Goal: Transaction & Acquisition: Purchase product/service

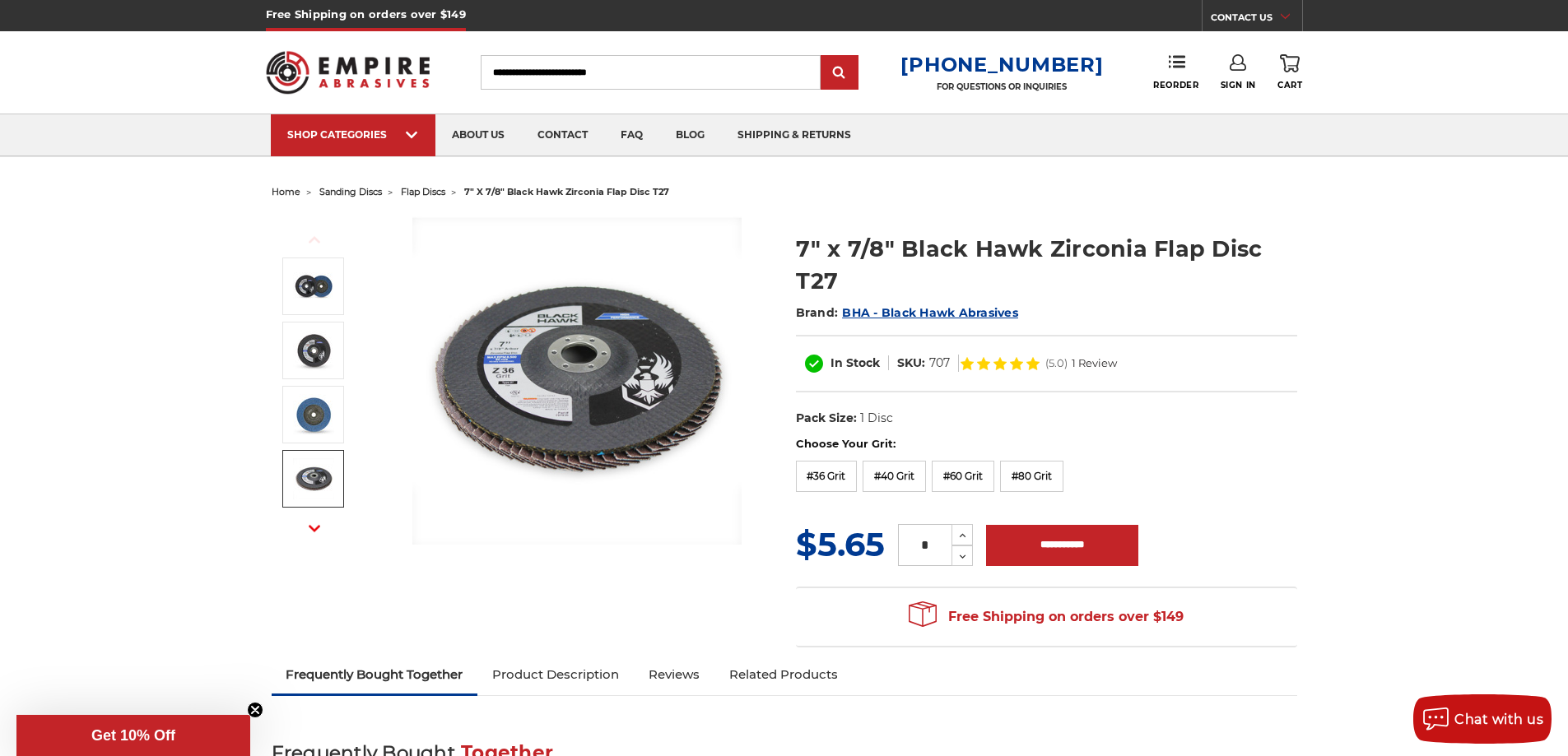
click at [422, 194] on span "flap discs" at bounding box center [424, 191] width 45 height 11
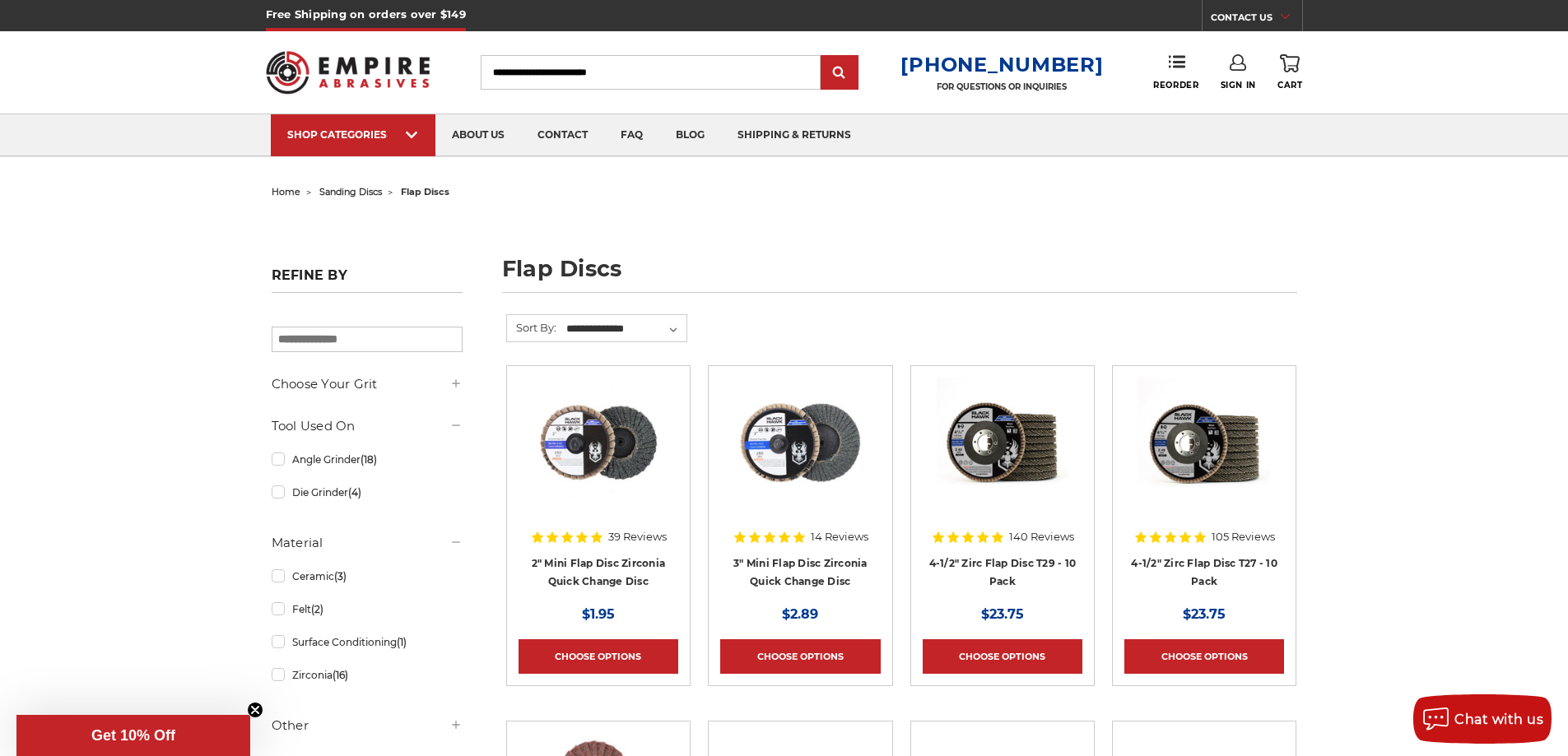
scroll to position [247, 0]
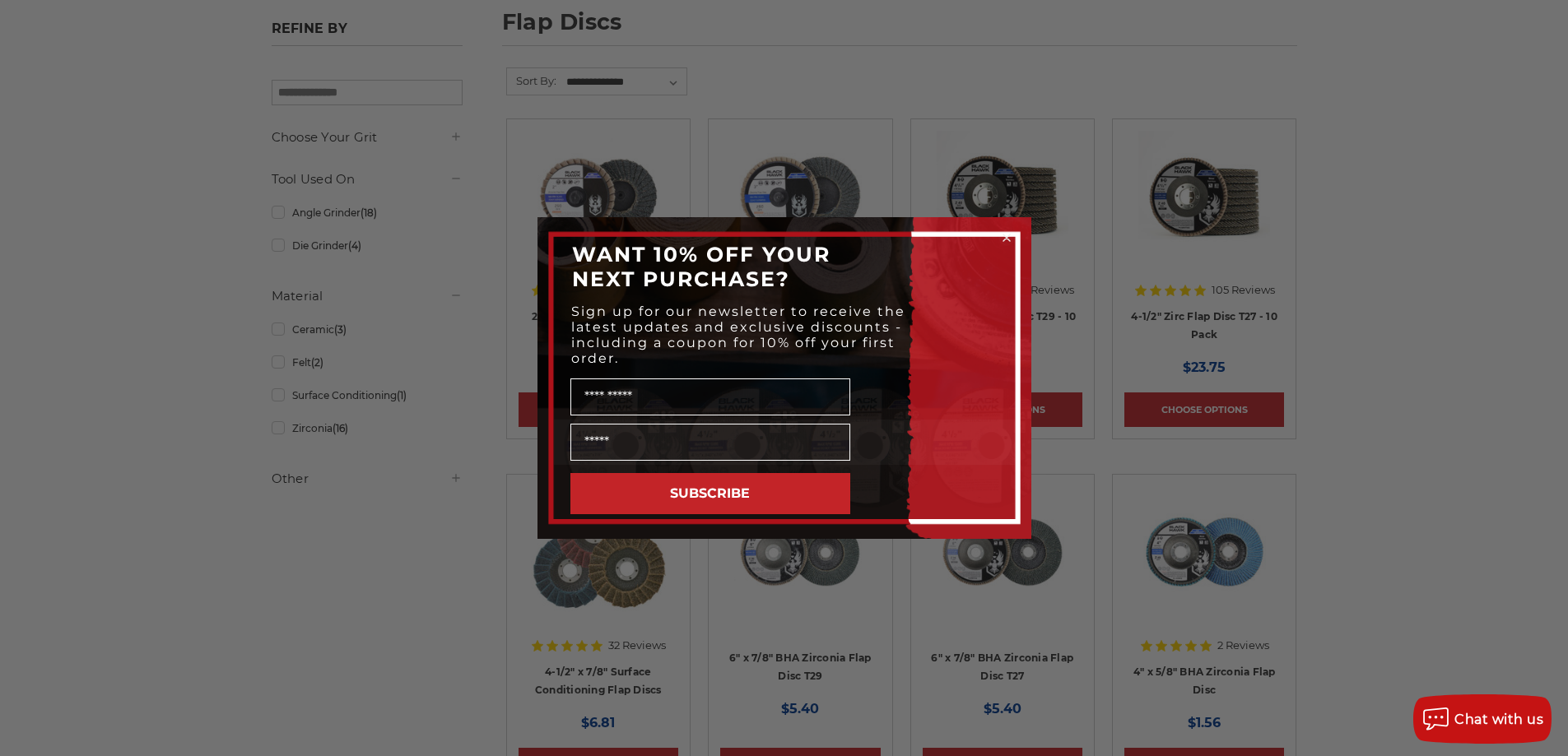
click at [1006, 241] on circle "Close dialog" at bounding box center [1006, 238] width 15 height 15
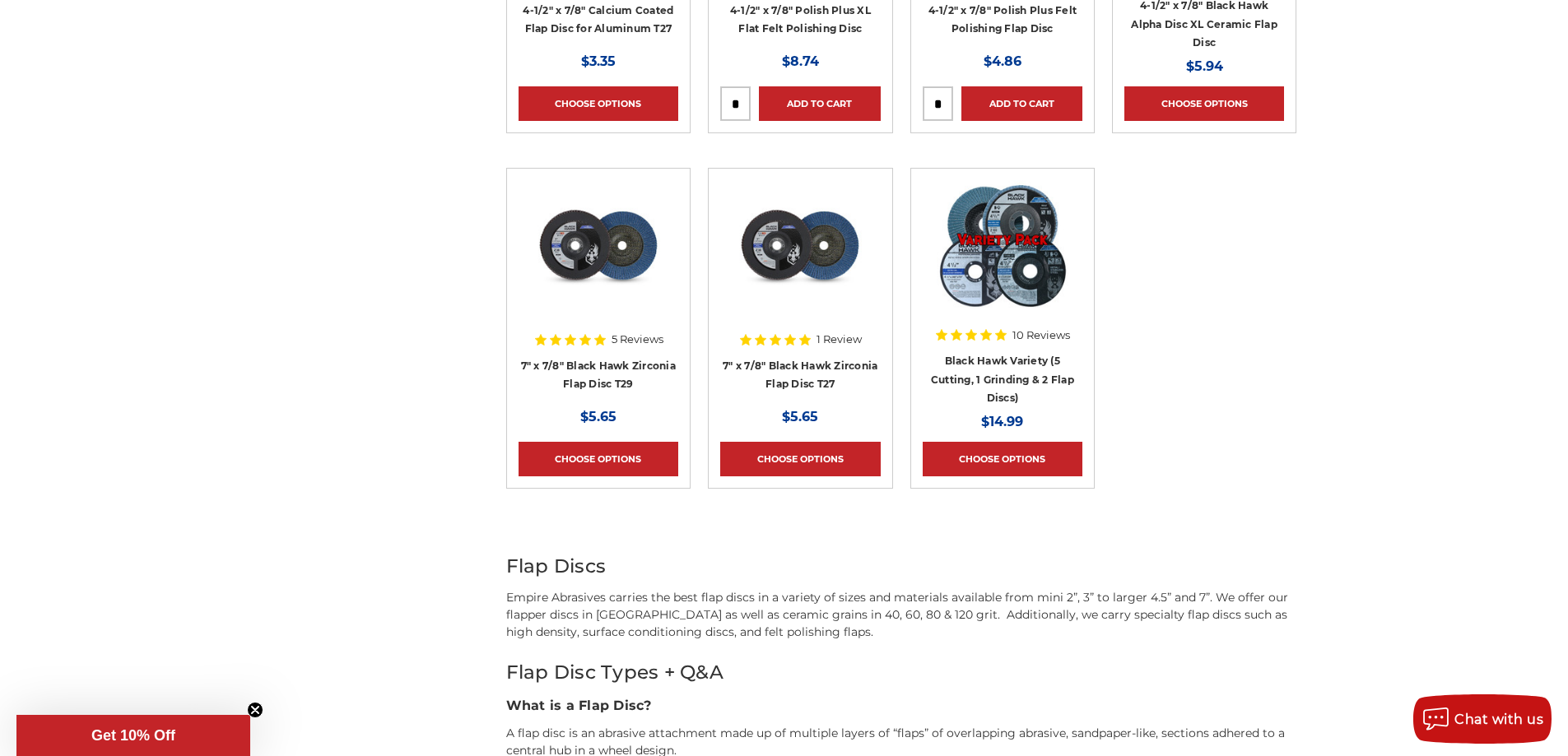
scroll to position [1728, 0]
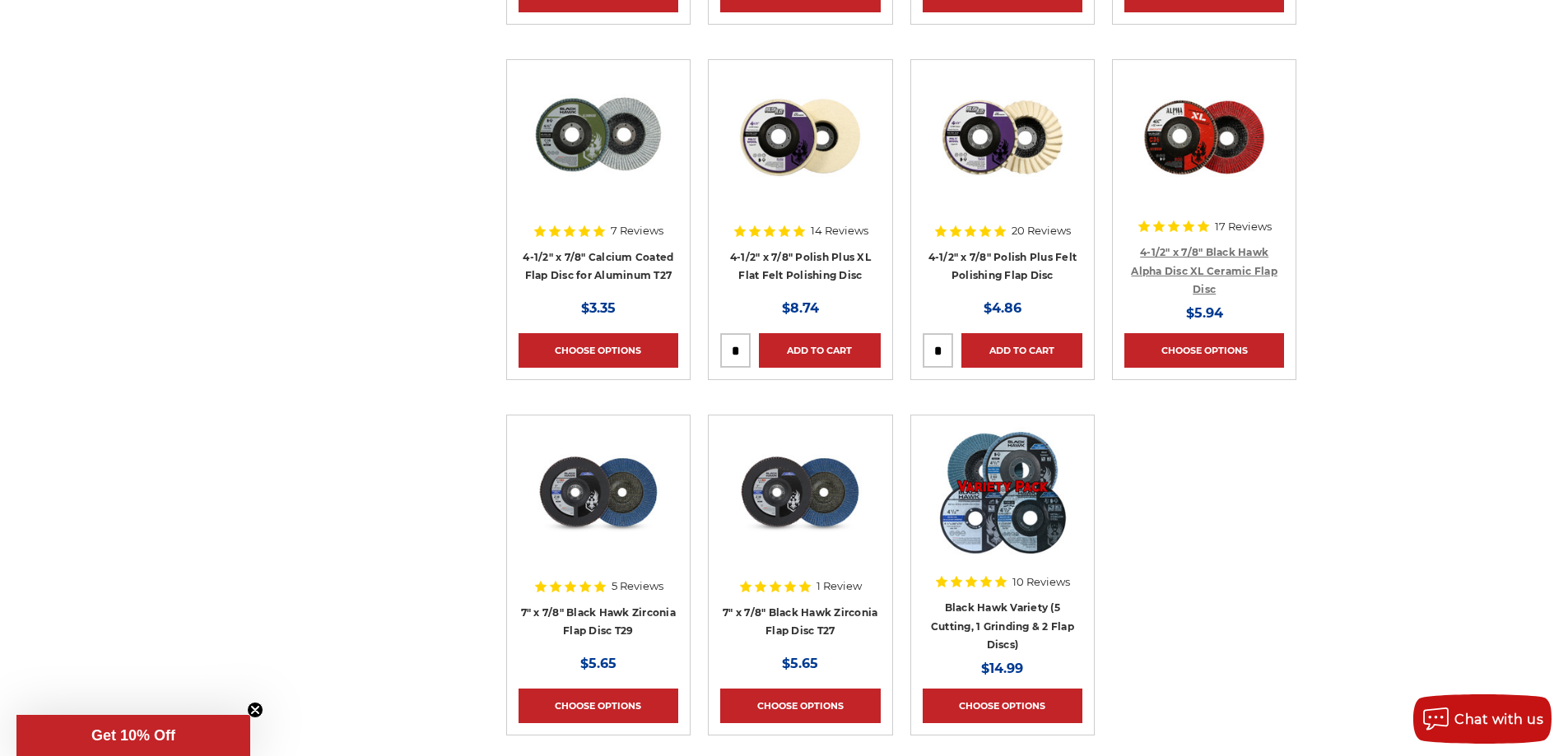
click at [1210, 251] on link "4-1/2" x 7/8" Black Hawk Alpha Disc XL Ceramic Flap Disc" at bounding box center [1204, 271] width 147 height 50
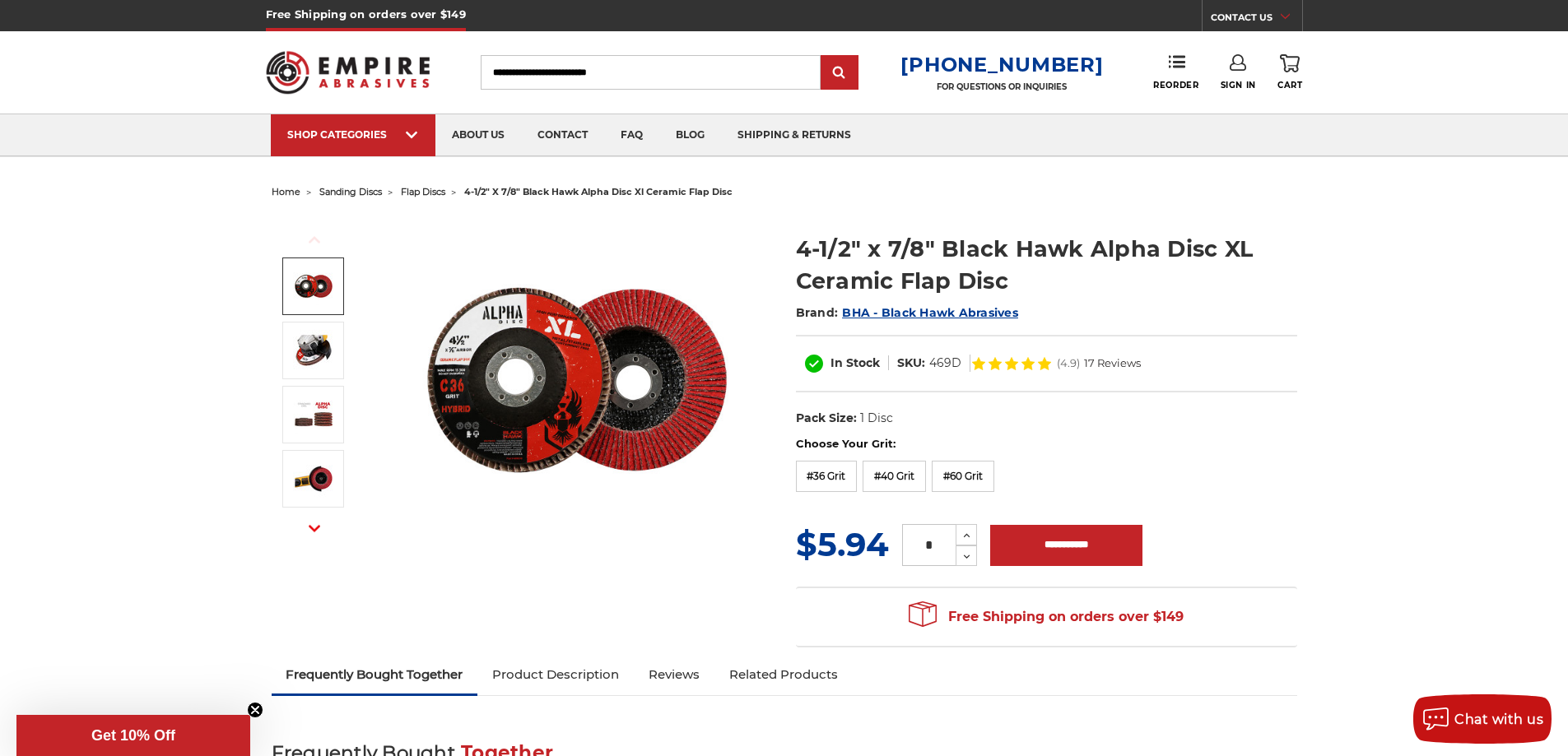
click at [328, 299] on img at bounding box center [314, 286] width 41 height 41
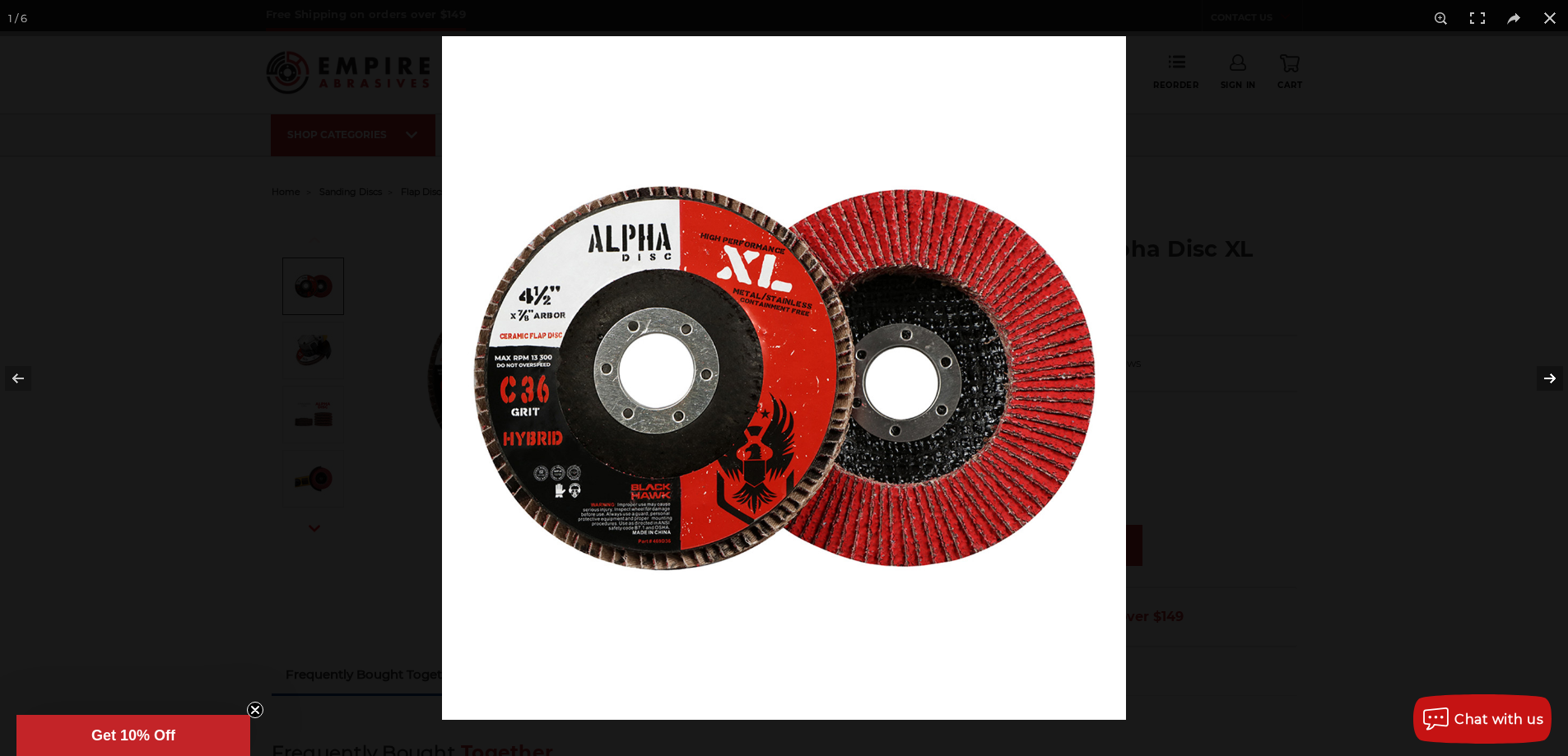
click at [1540, 377] on button at bounding box center [1539, 379] width 57 height 82
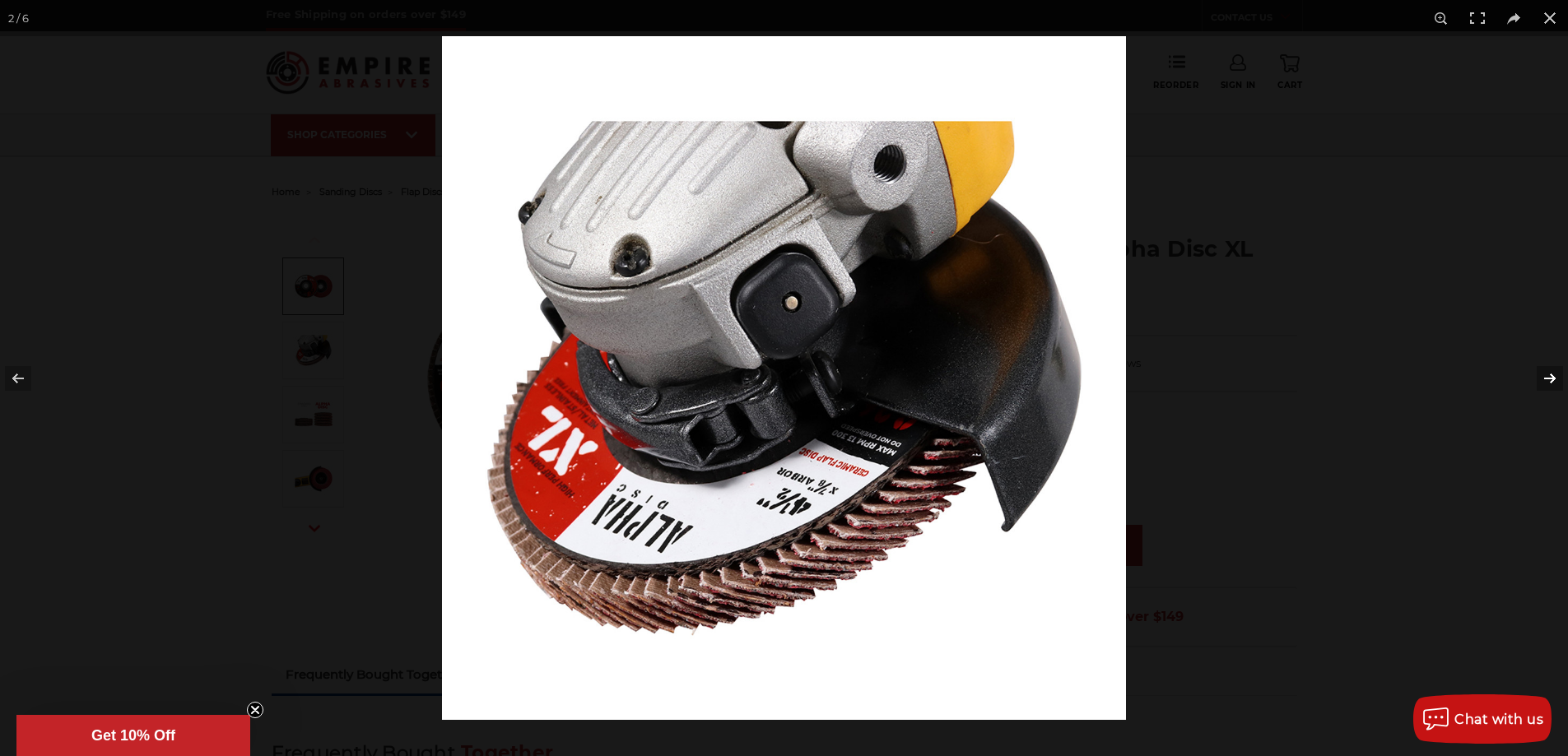
click at [1540, 377] on button at bounding box center [1539, 379] width 57 height 82
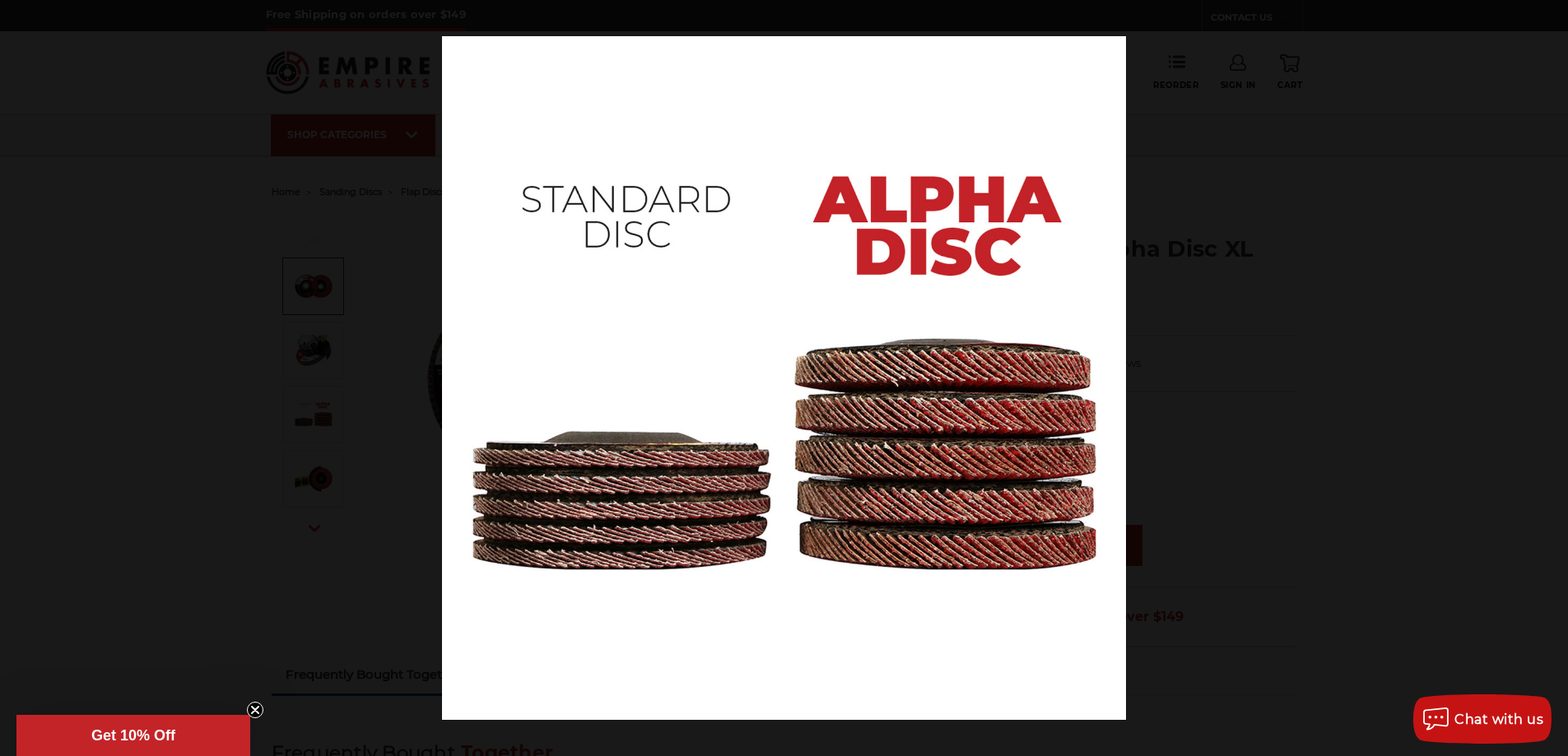
click at [1540, 377] on button at bounding box center [1539, 379] width 57 height 82
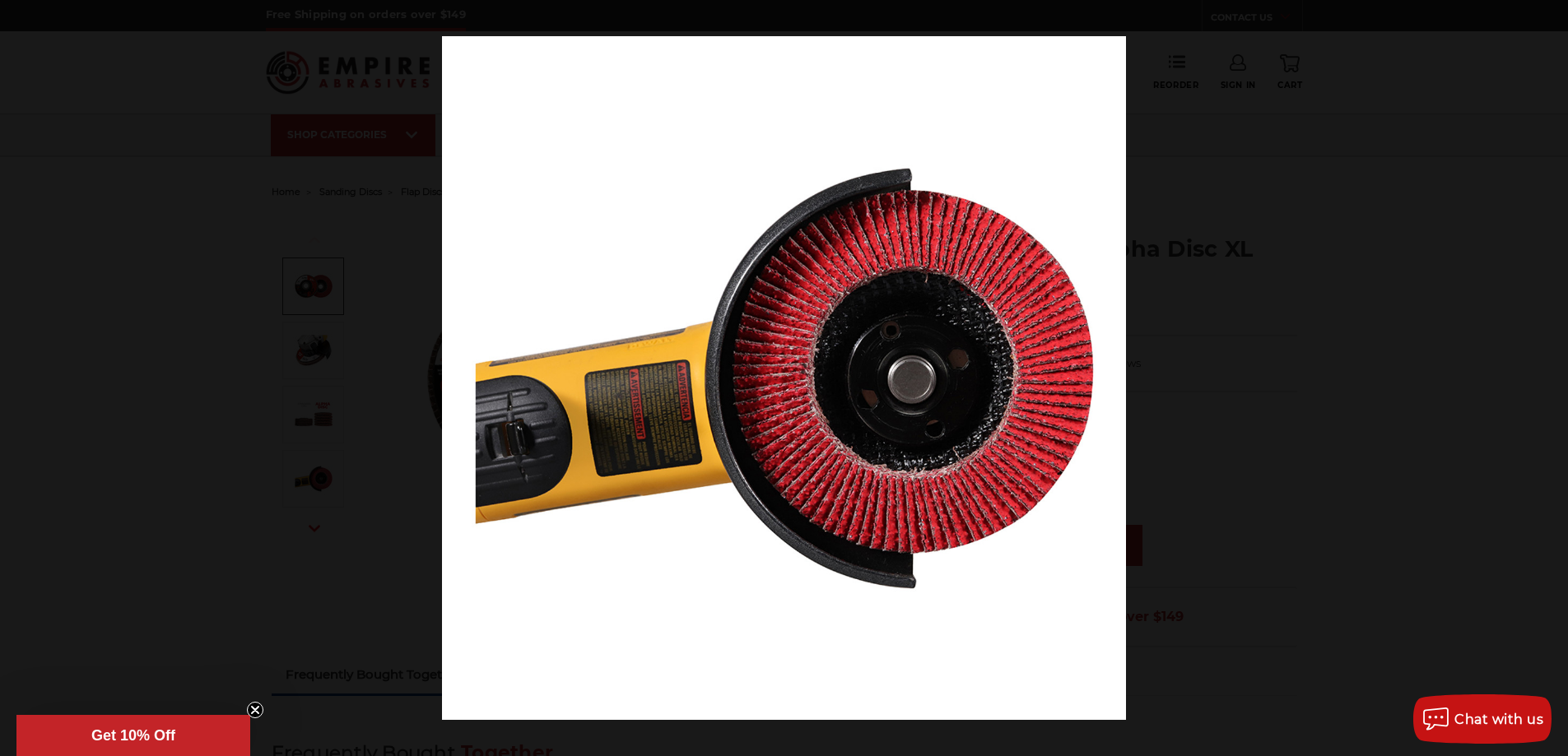
click at [1540, 377] on button at bounding box center [1539, 379] width 57 height 82
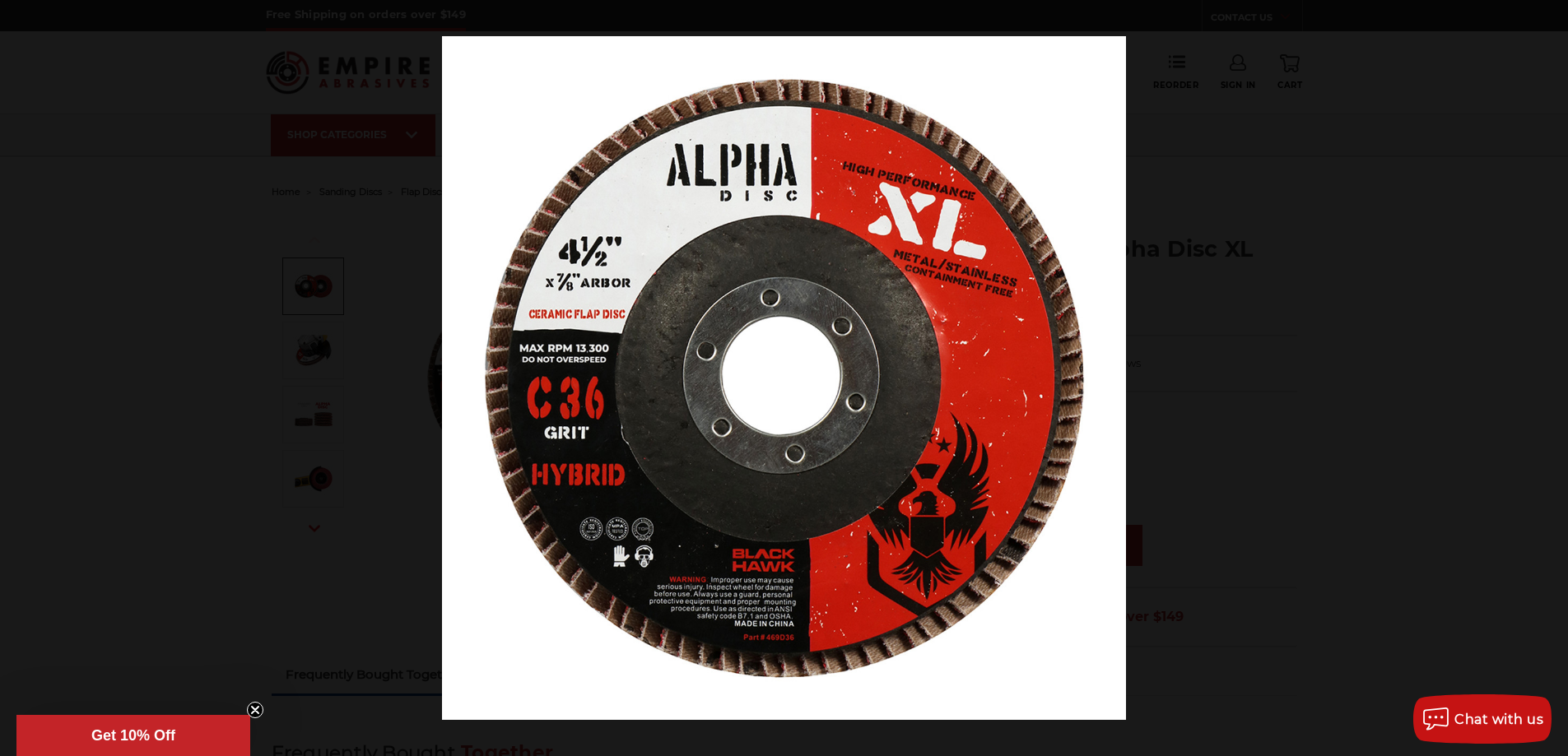
click at [1540, 377] on button at bounding box center [1539, 379] width 57 height 82
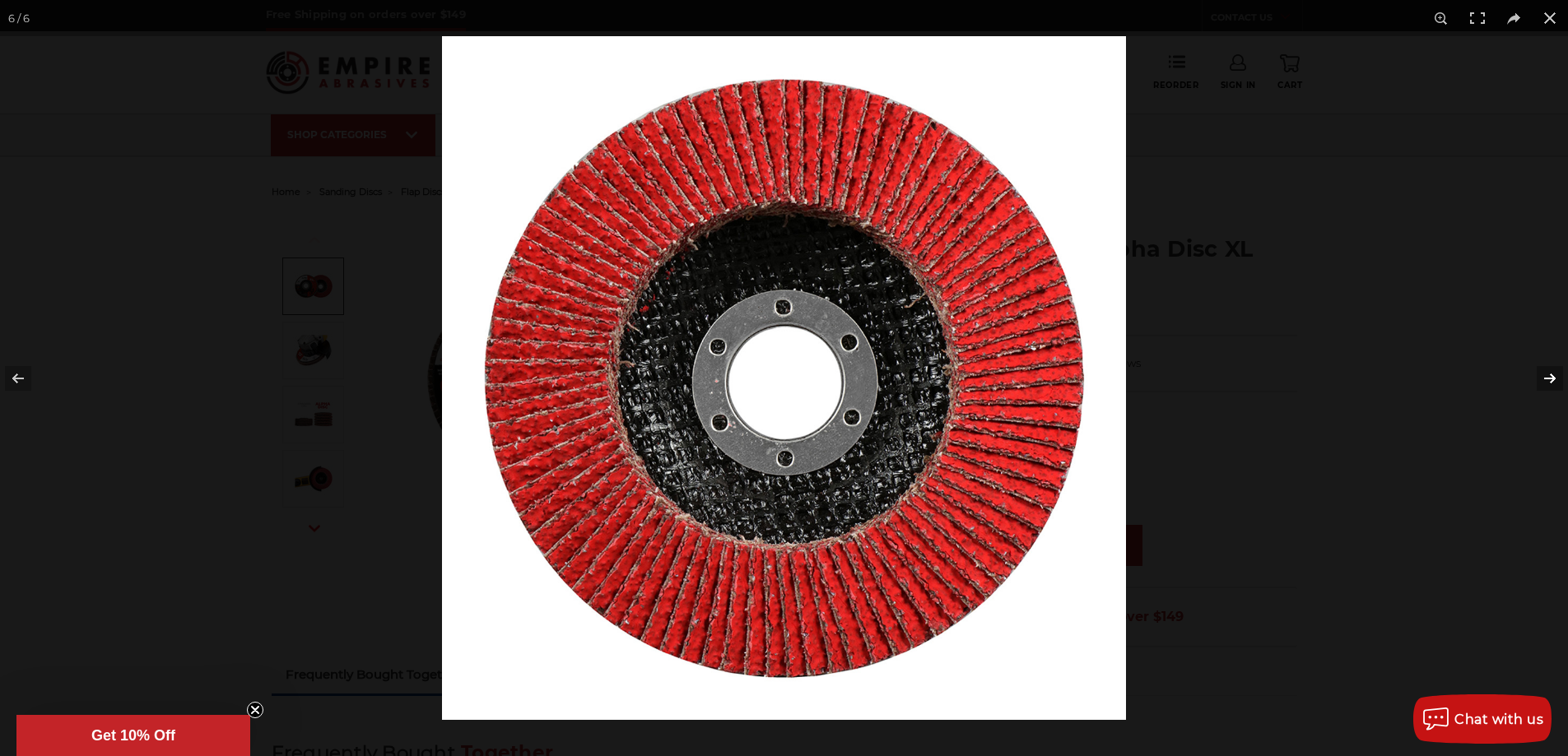
click at [1539, 376] on button at bounding box center [1539, 379] width 57 height 82
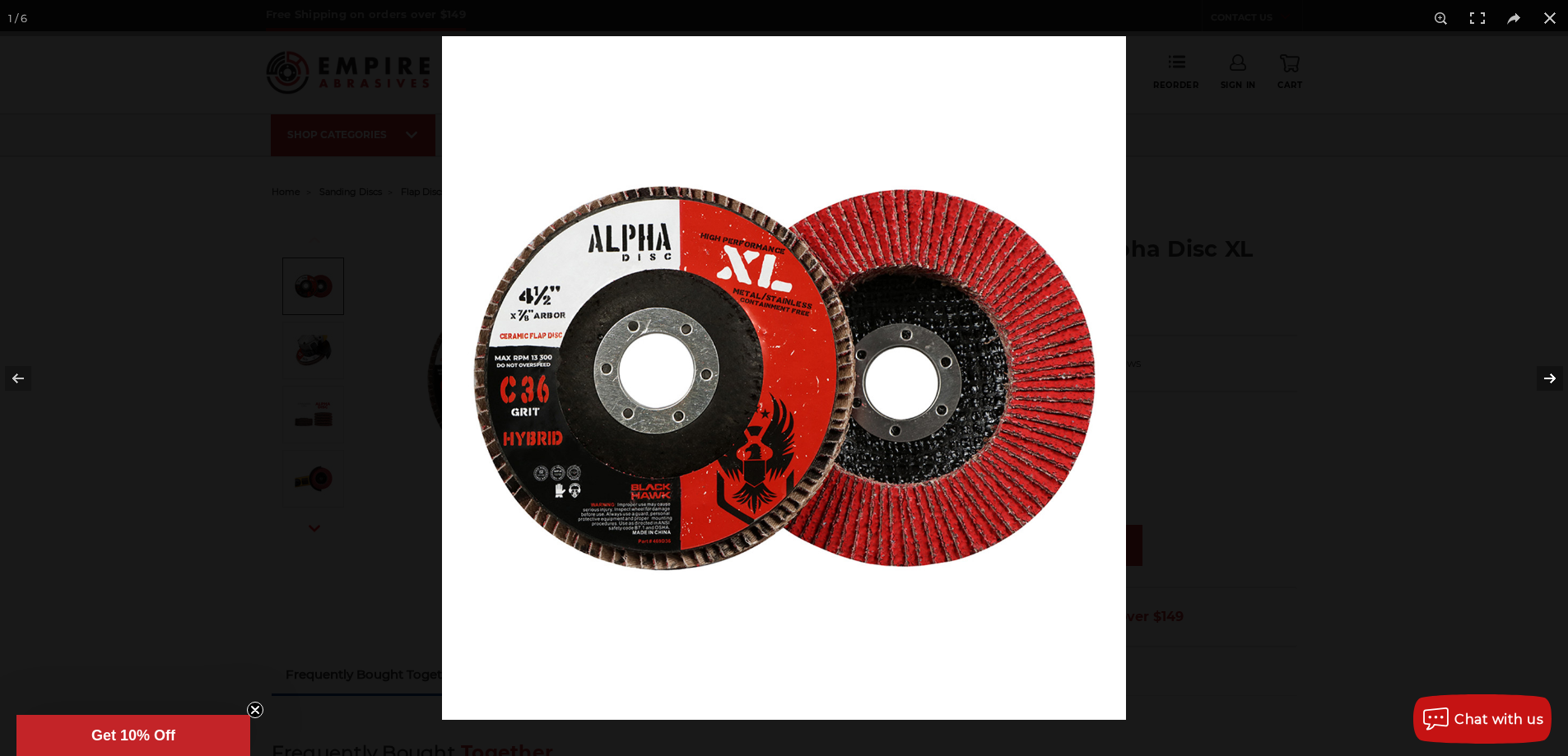
click at [1539, 376] on button at bounding box center [1539, 379] width 57 height 82
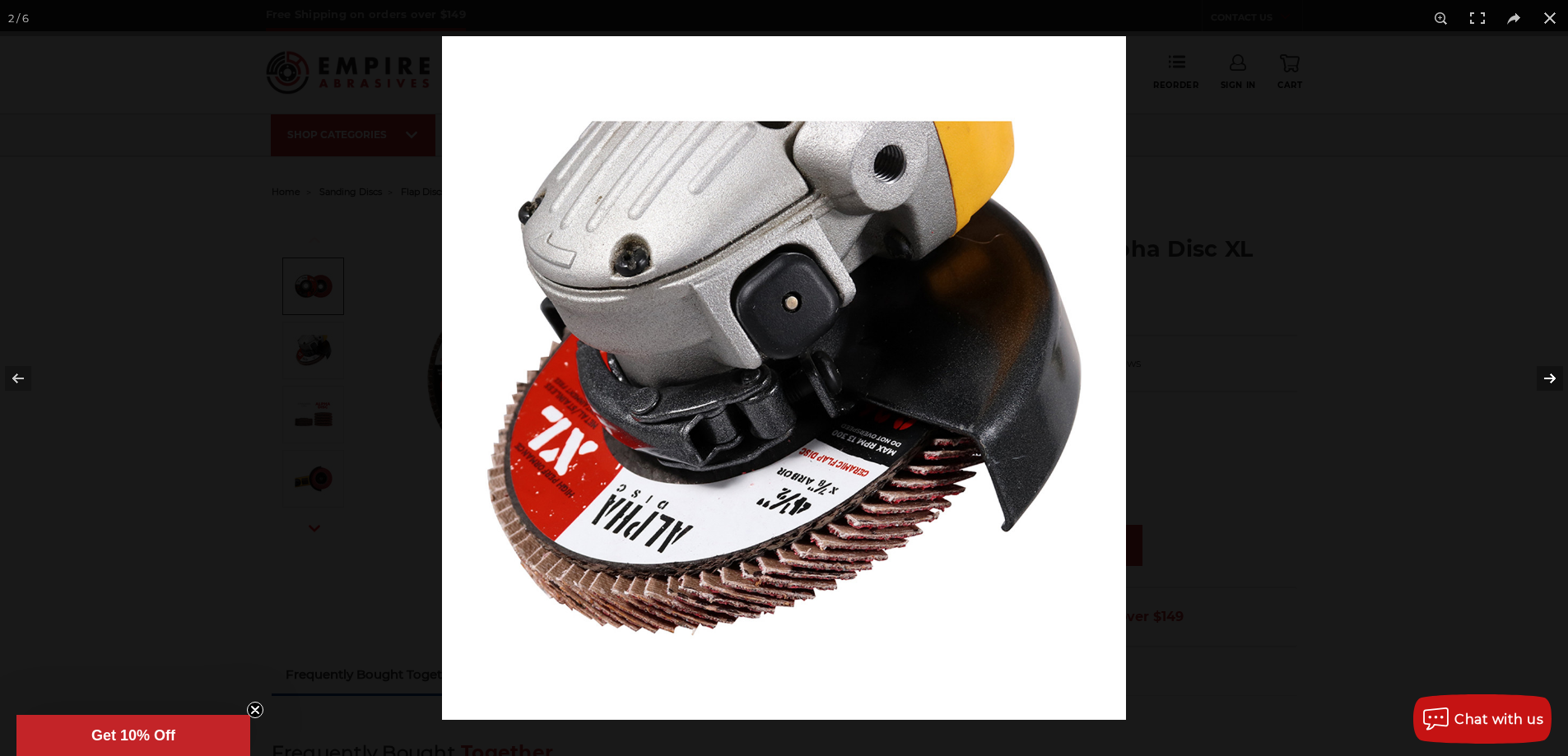
click at [1539, 376] on button at bounding box center [1539, 379] width 57 height 82
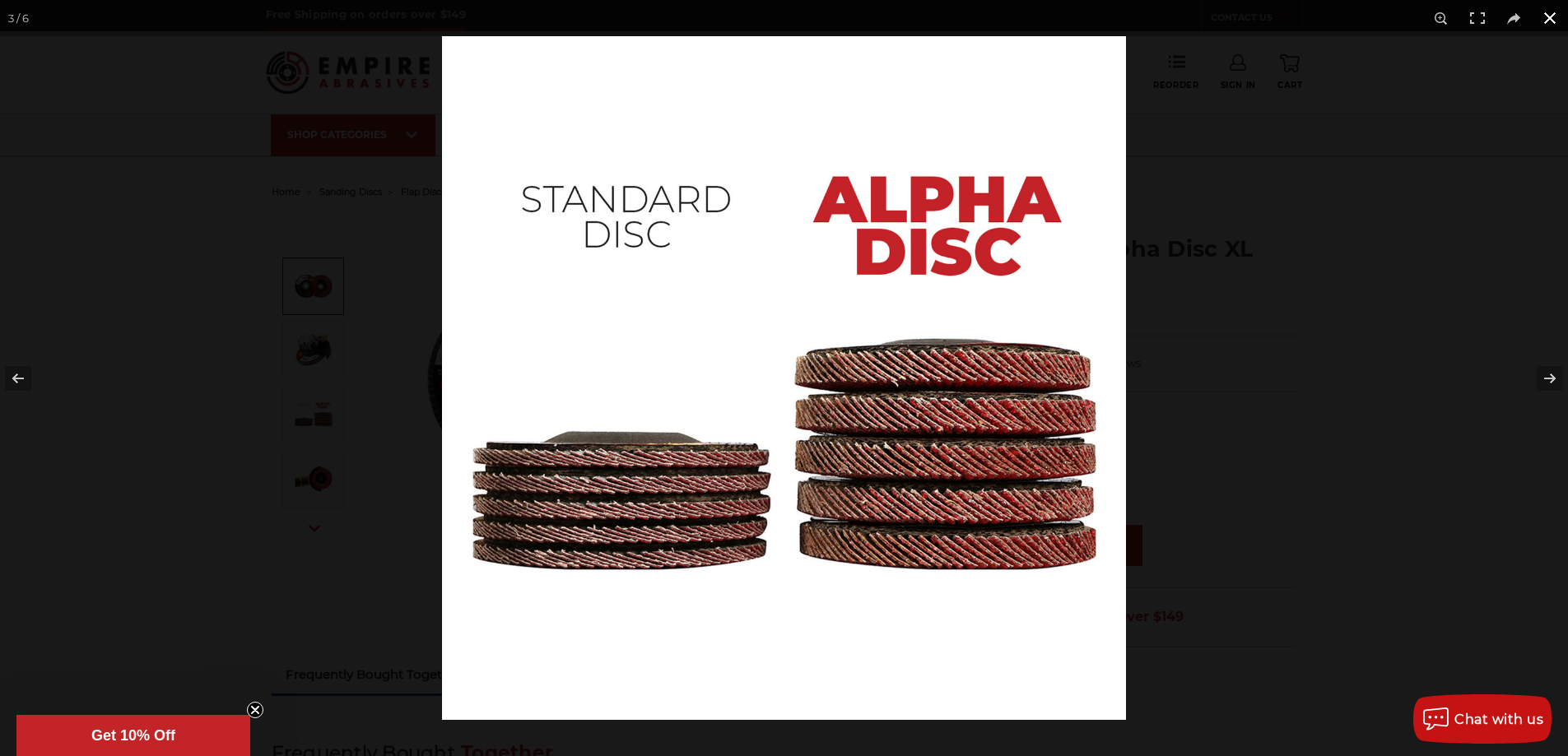
click at [1549, 19] on button at bounding box center [1550, 18] width 36 height 36
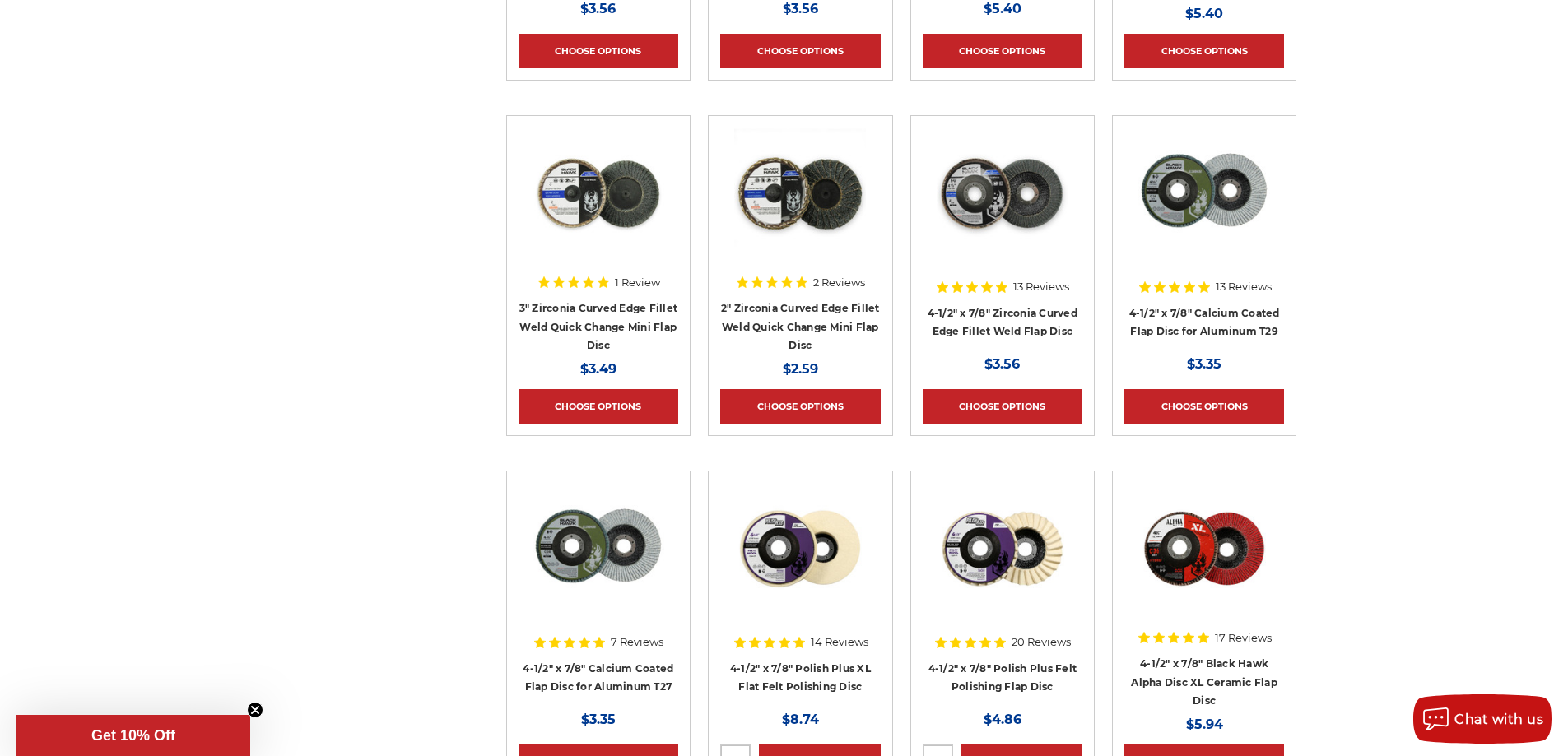
scroll to position [1481, 0]
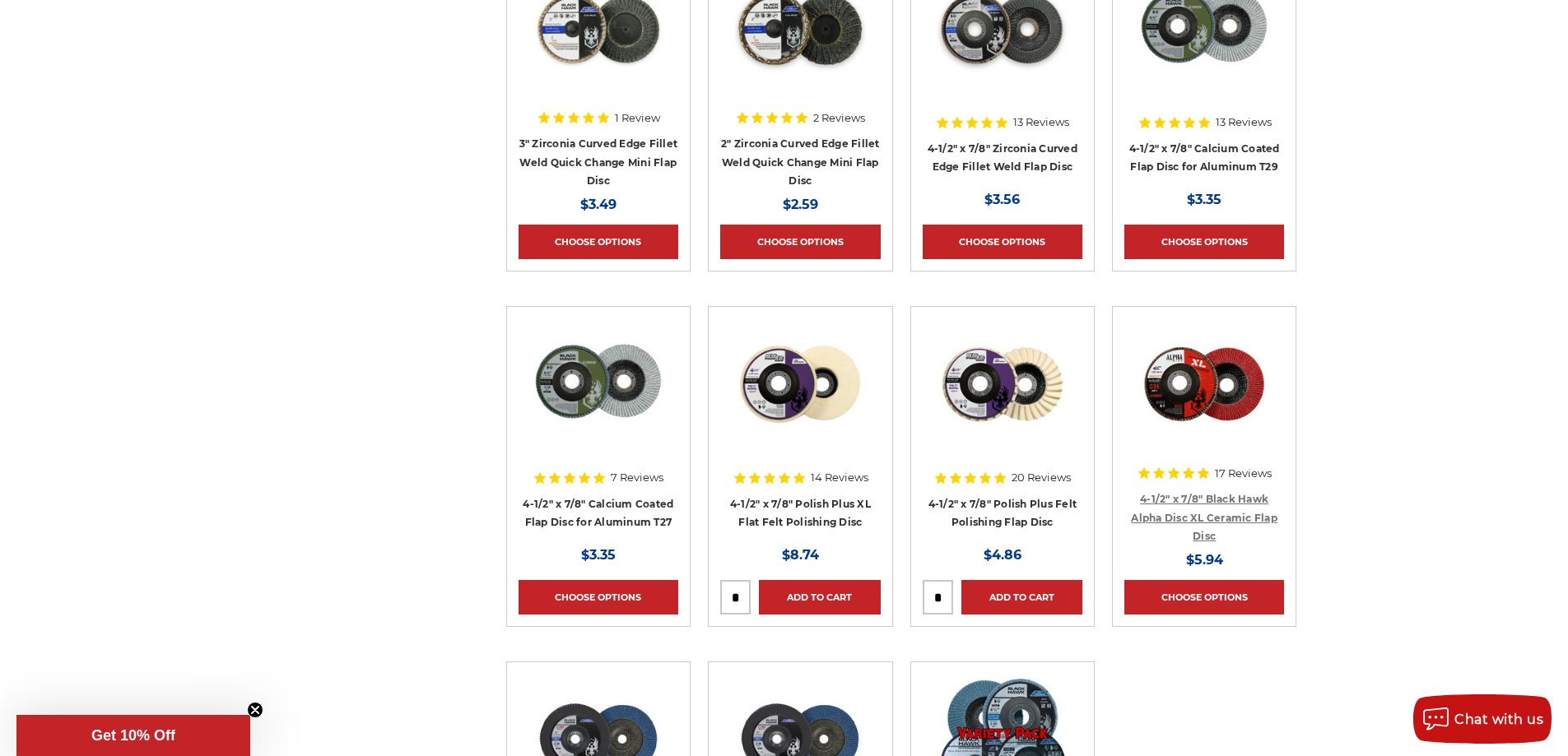
click at [1208, 500] on link "4-1/2" x 7/8" Black Hawk Alpha Disc XL Ceramic Flap Disc" at bounding box center [1204, 518] width 147 height 50
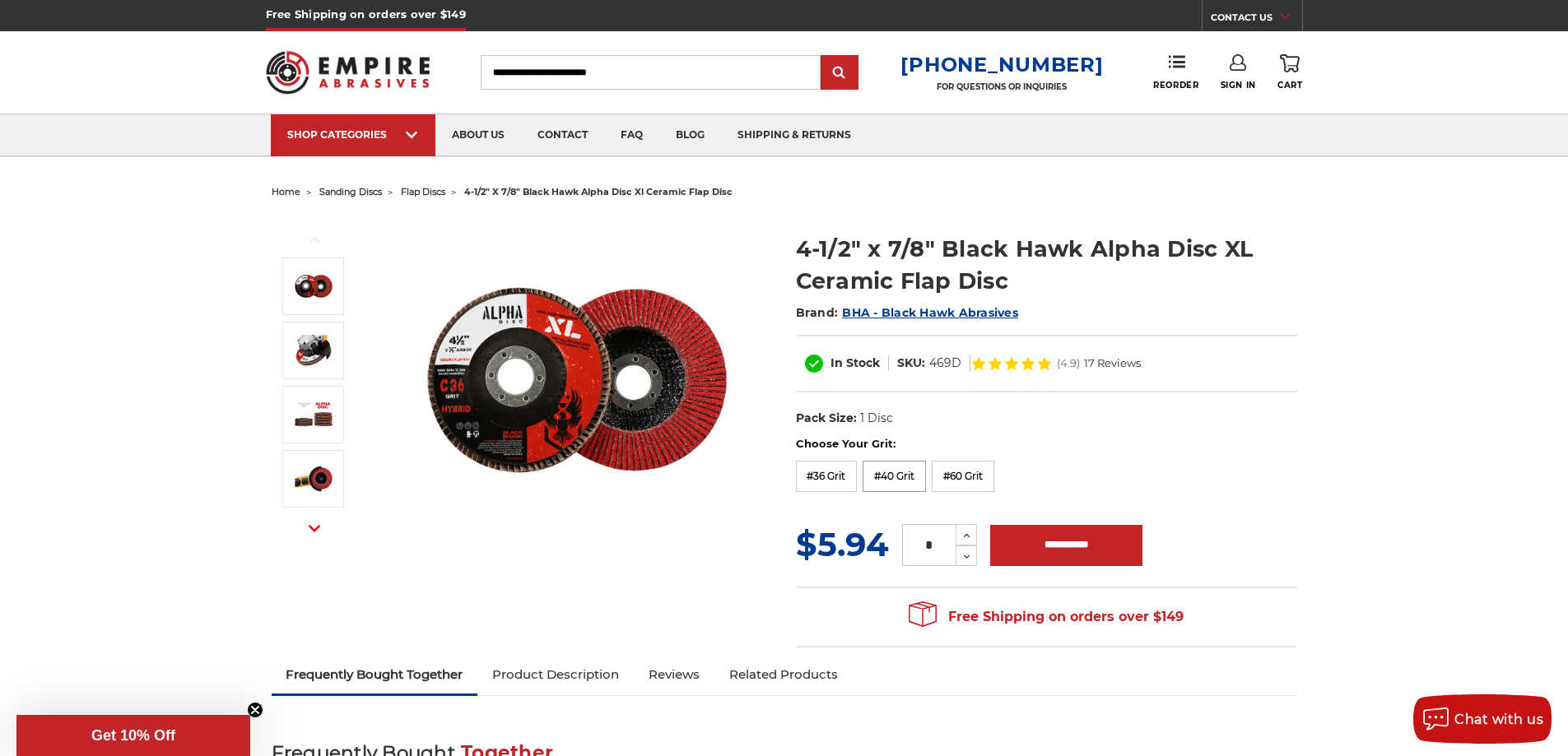
click at [898, 476] on label "#40 Grit" at bounding box center [894, 477] width 63 height 31
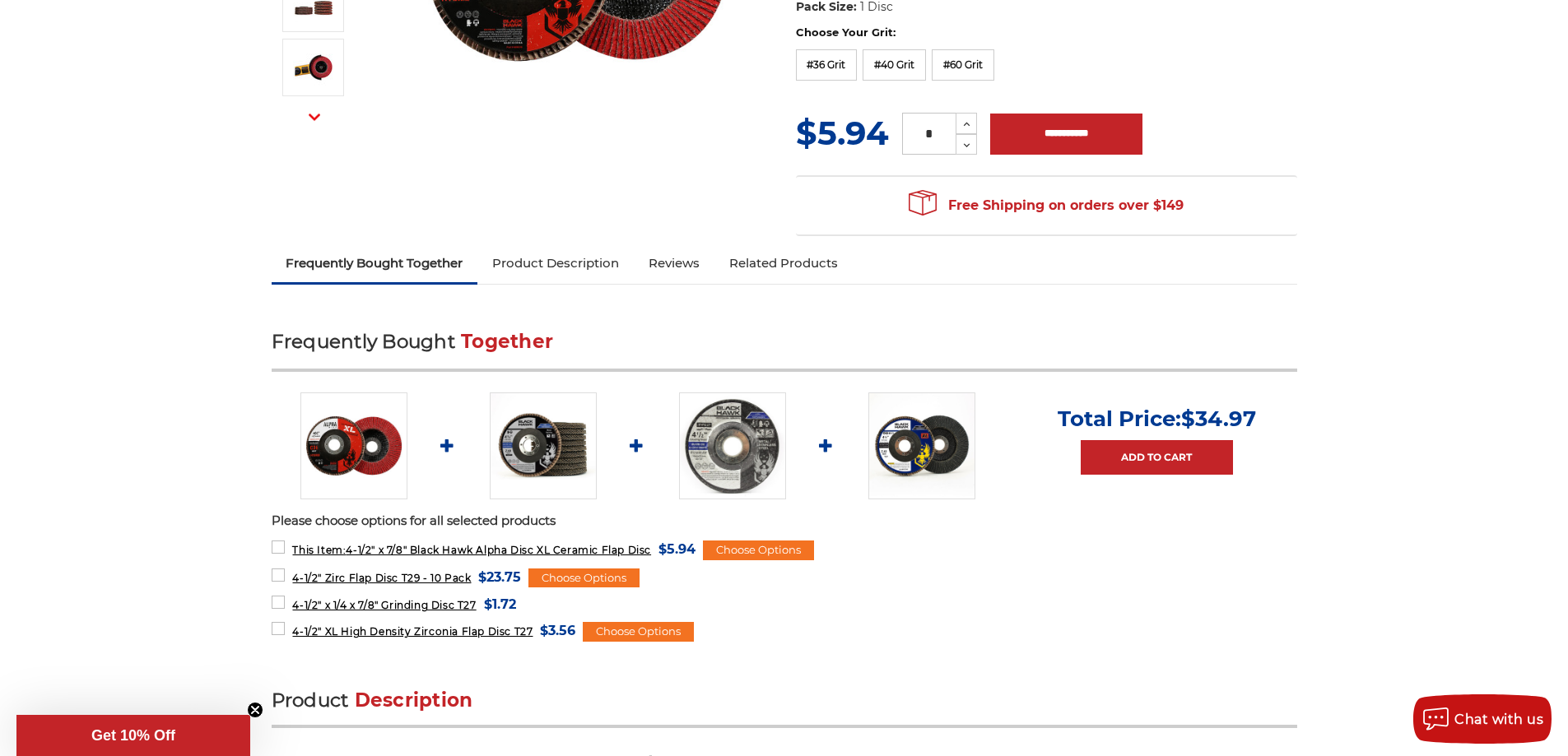
scroll to position [165, 0]
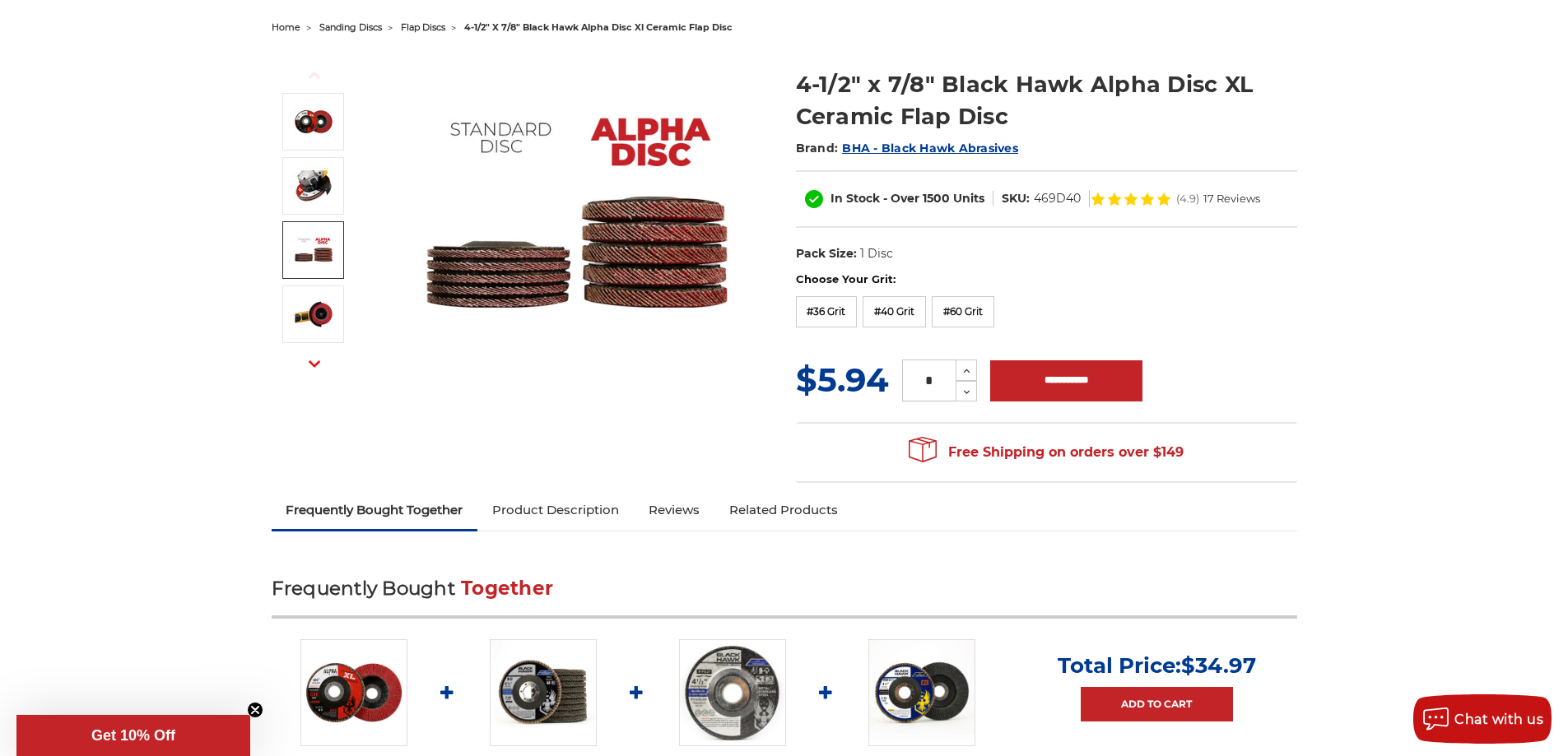
click at [326, 256] on img at bounding box center [314, 250] width 41 height 41
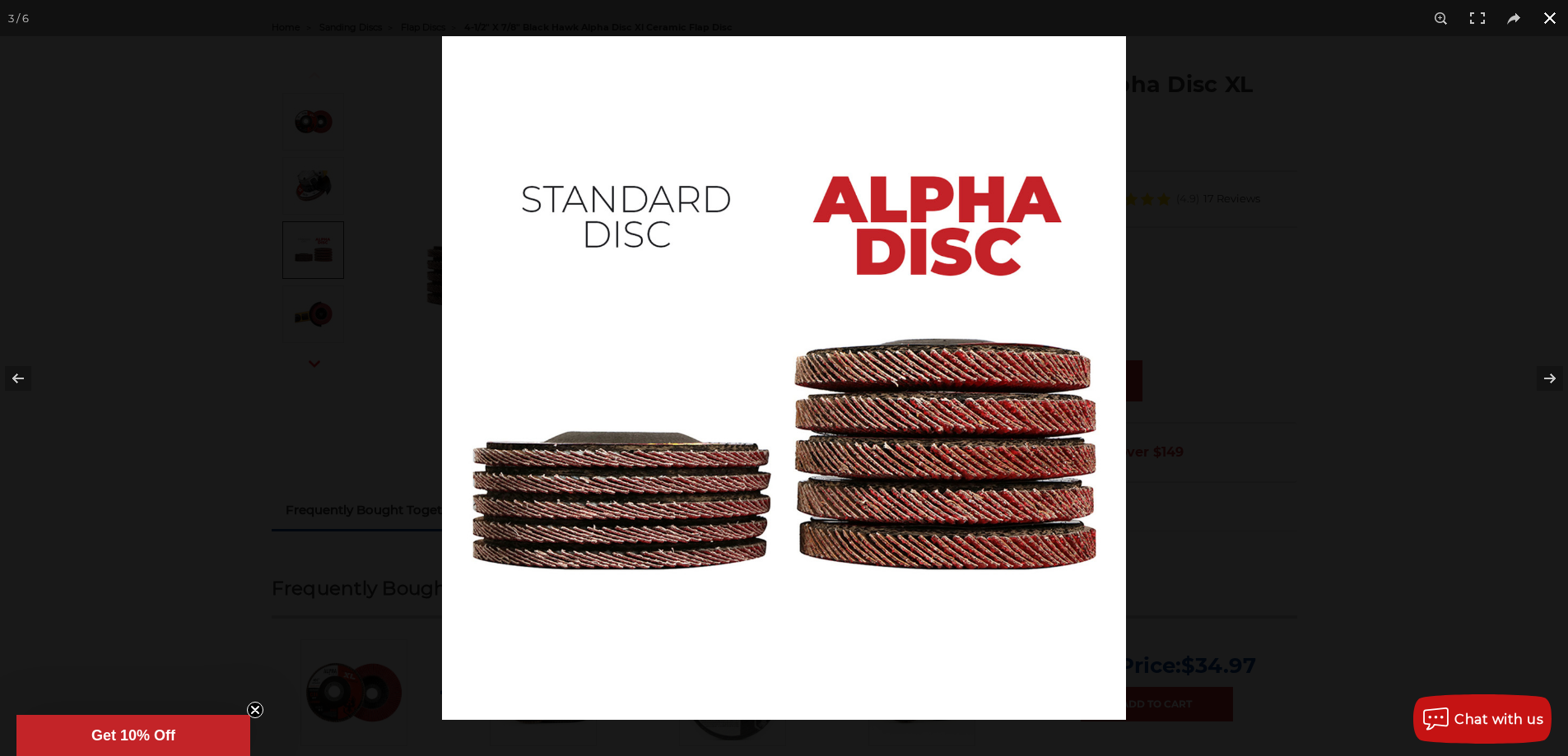
click at [1551, 9] on button at bounding box center [1550, 18] width 36 height 36
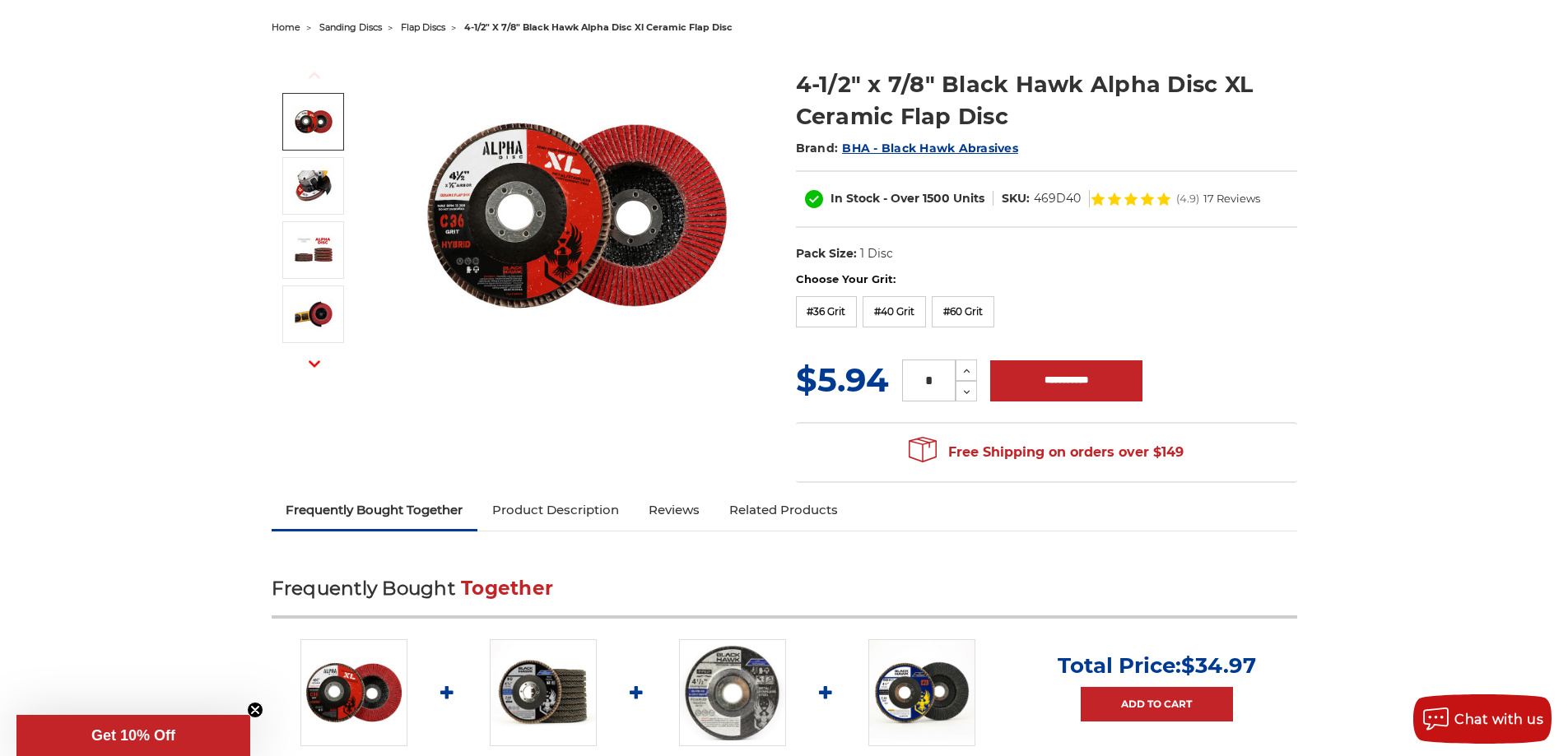
click at [937, 378] on input "*" at bounding box center [928, 381] width 53 height 42
type input "**"
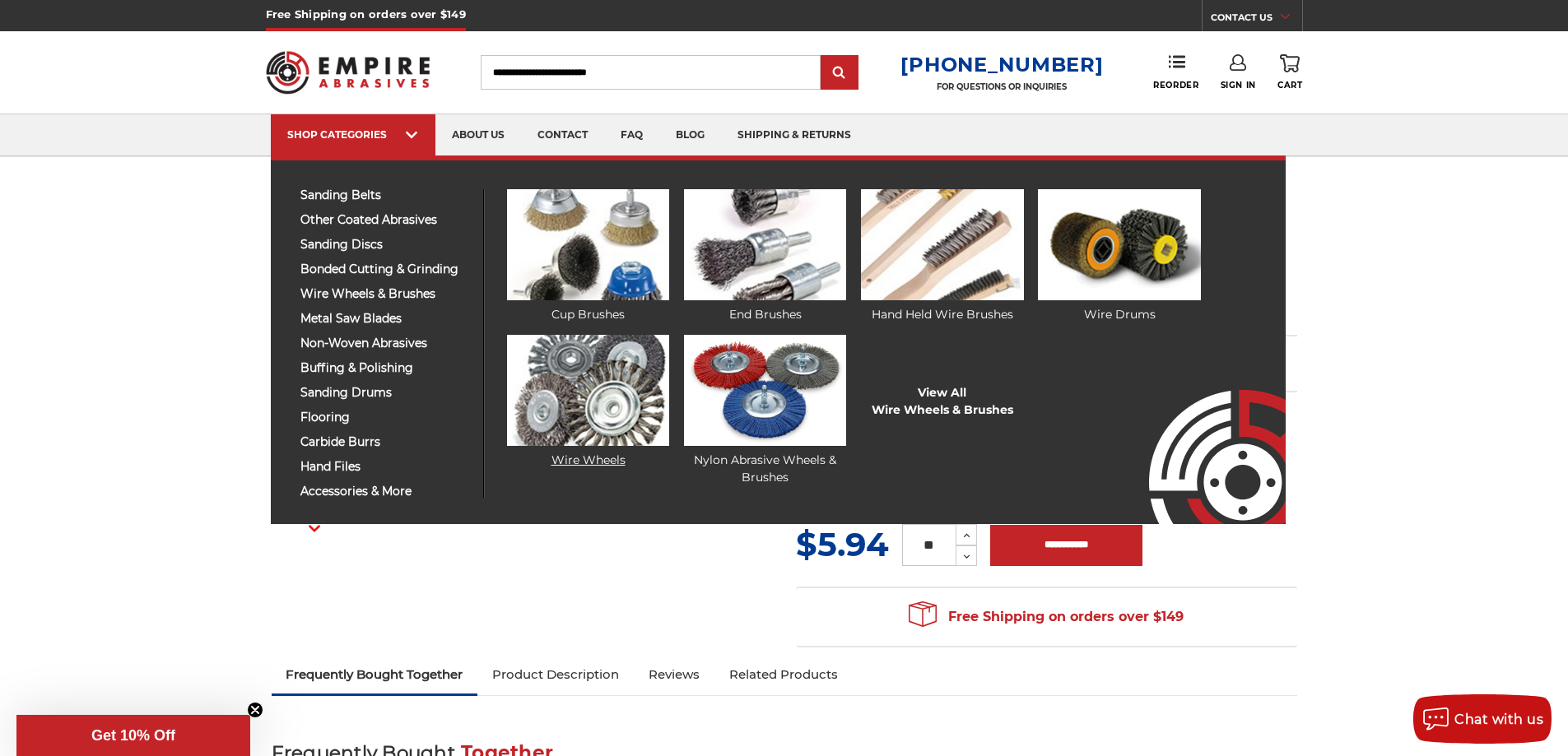
click at [577, 457] on link "Wire Wheels" at bounding box center [587, 402] width 162 height 135
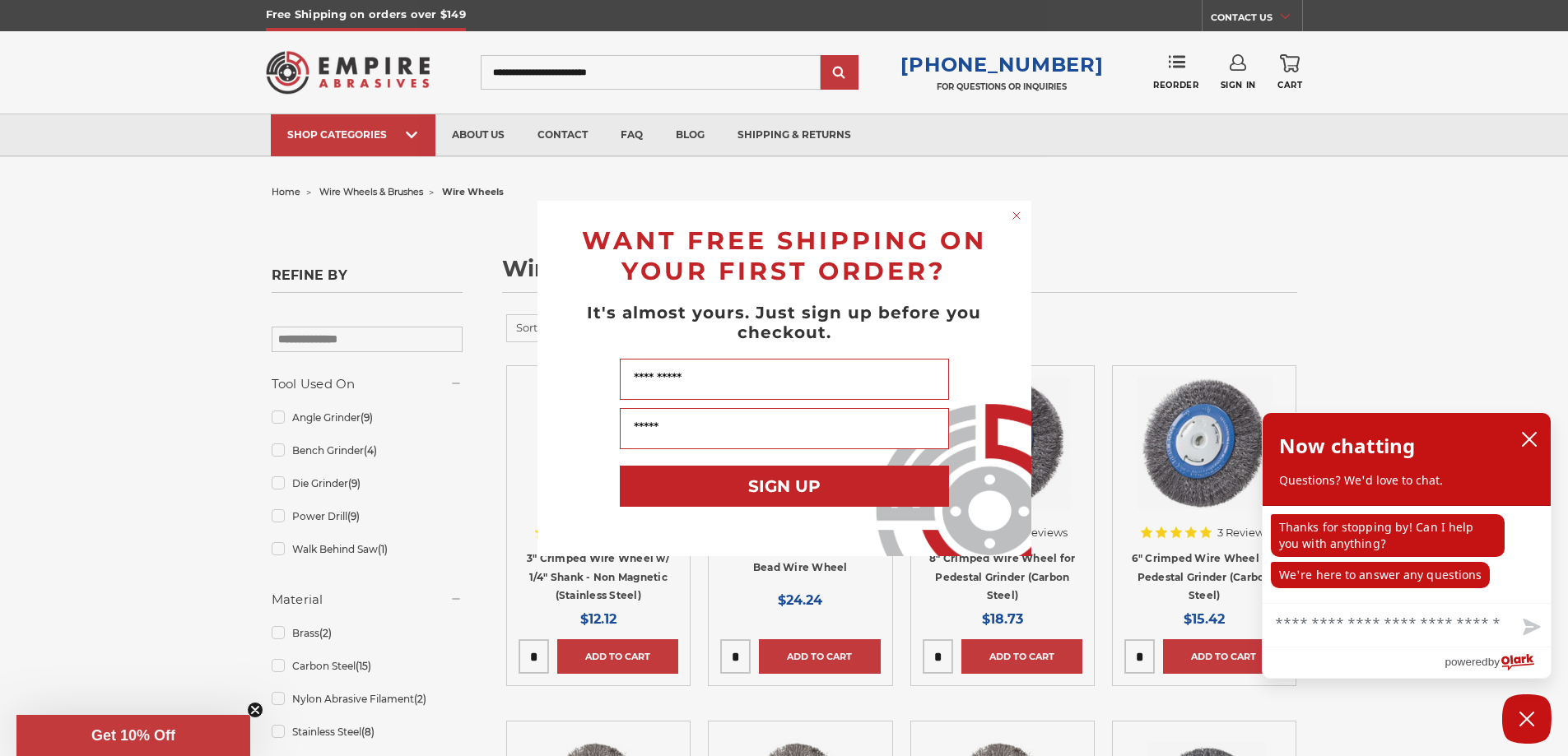
click at [348, 135] on div "Close dialog WANT FREE SHIPPING ON YOUR FIRST ORDER? It's almost yours. Just si…" at bounding box center [784, 378] width 1568 height 756
click at [409, 135] on div "Close dialog WANT FREE SHIPPING ON YOUR FIRST ORDER? It's almost yours. Just si…" at bounding box center [784, 378] width 1568 height 756
click at [1019, 214] on circle "Close dialog" at bounding box center [1016, 215] width 15 height 15
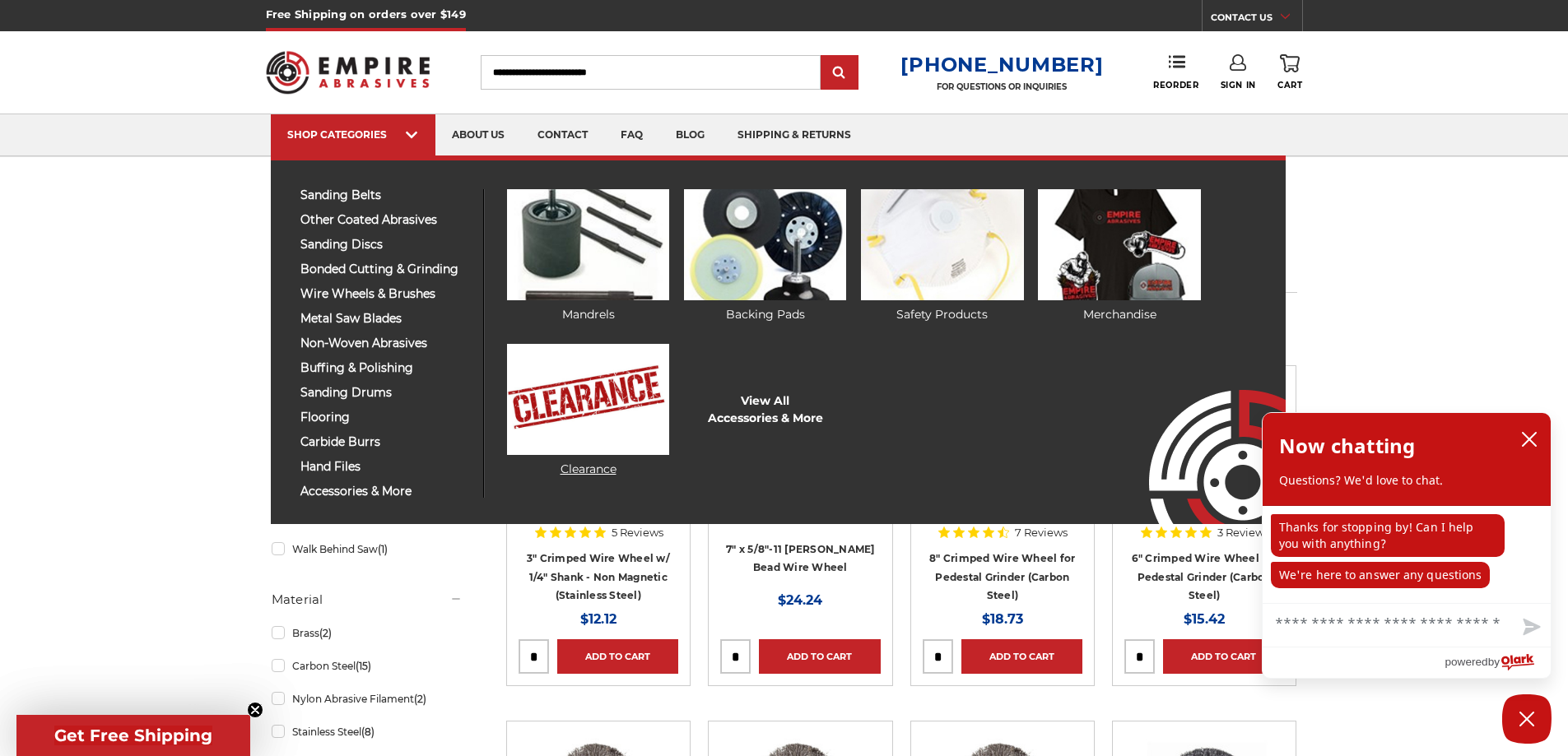
click at [559, 433] on img at bounding box center [587, 399] width 162 height 111
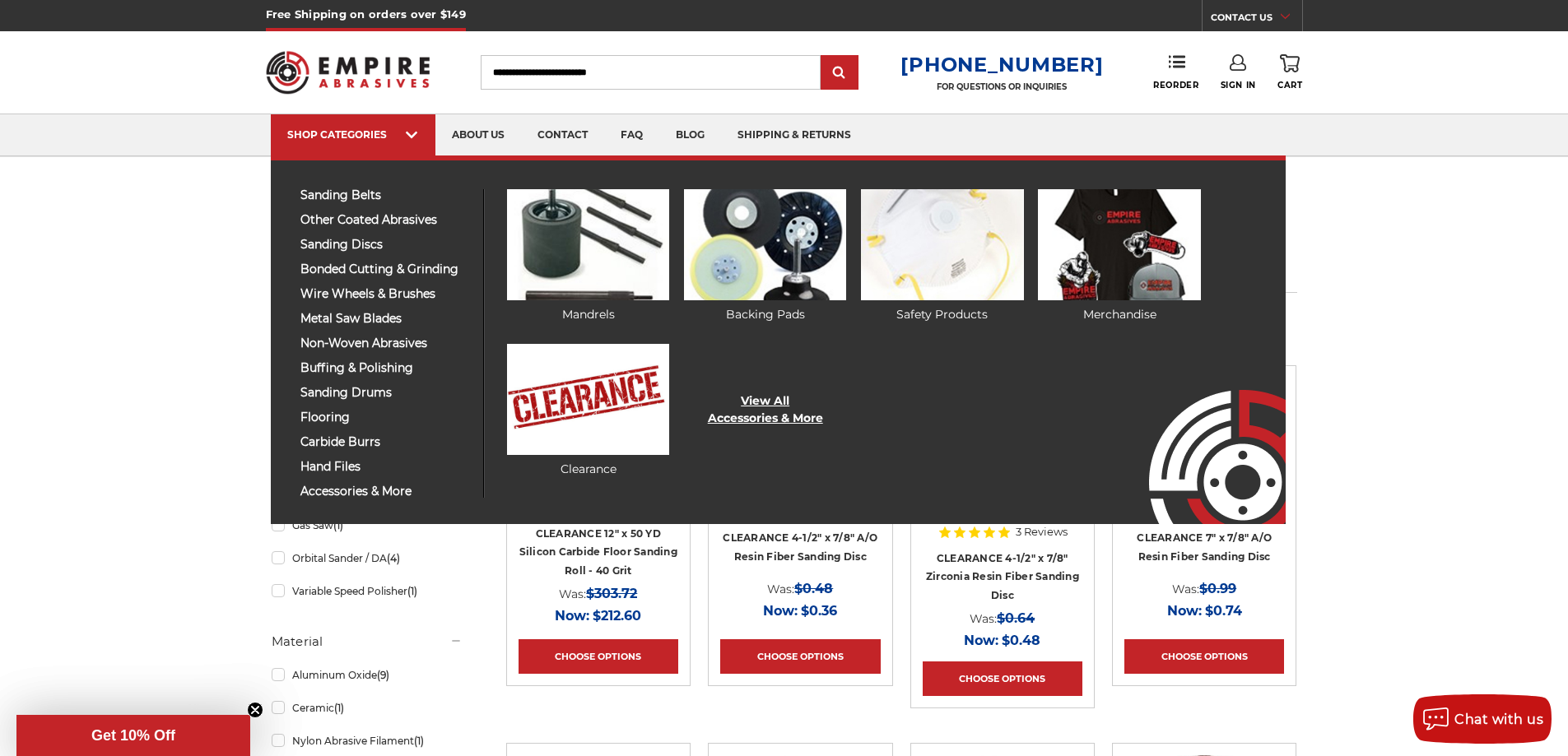
click at [766, 405] on link "View All Accessories & More" at bounding box center [766, 410] width 115 height 34
